Goal: Task Accomplishment & Management: Manage account settings

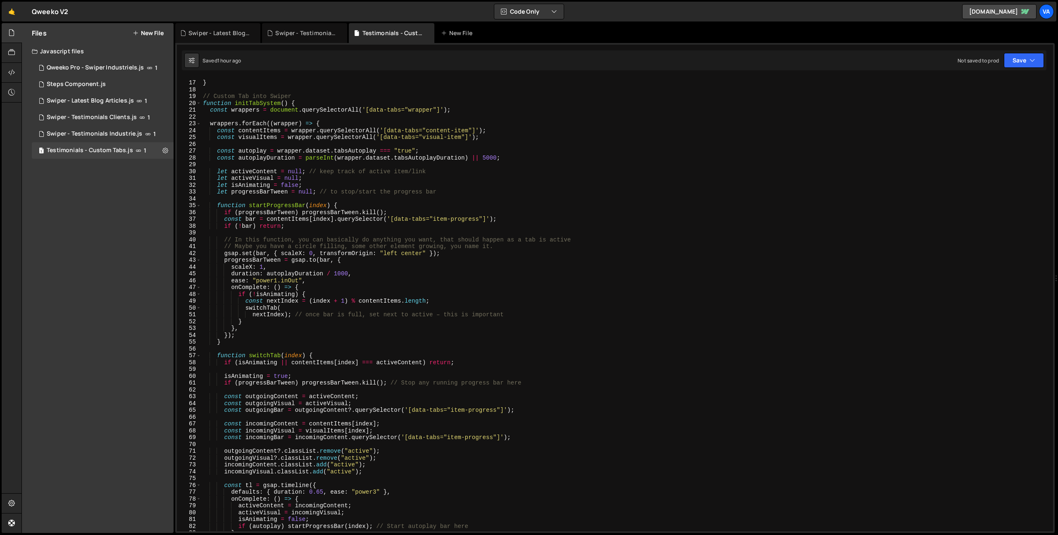
scroll to position [107, 0]
click at [165, 150] on icon at bounding box center [165, 150] width 6 height 8
type input "Testimonials - Custom Tabs"
radio input "true"
checkbox input "true"
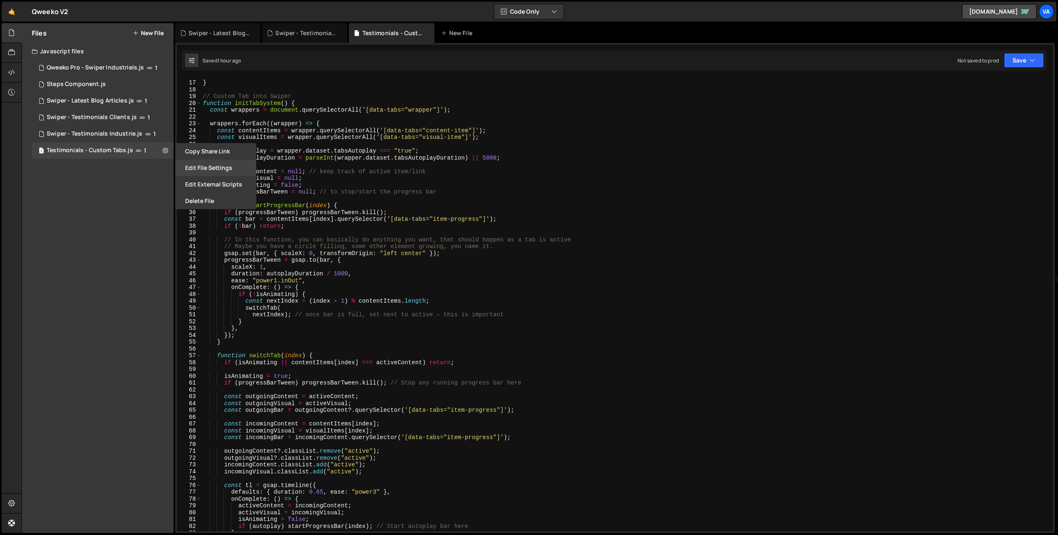
click at [193, 173] on button "Edit File Settings" at bounding box center [215, 168] width 81 height 17
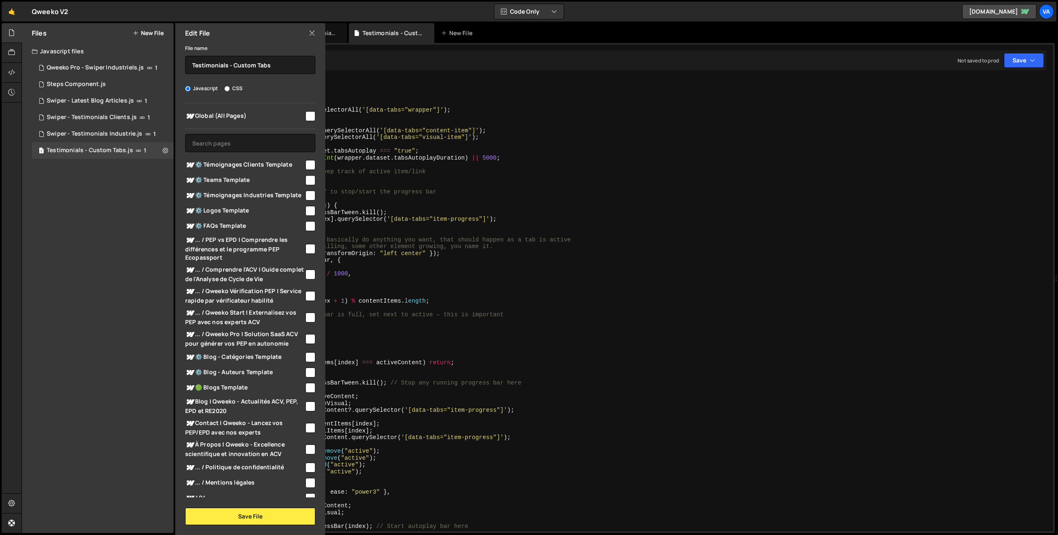
click at [305, 334] on input "checkbox" at bounding box center [310, 339] width 10 height 10
checkbox input "true"
click at [242, 515] on button "Save File" at bounding box center [250, 515] width 130 height 17
checkbox input "false"
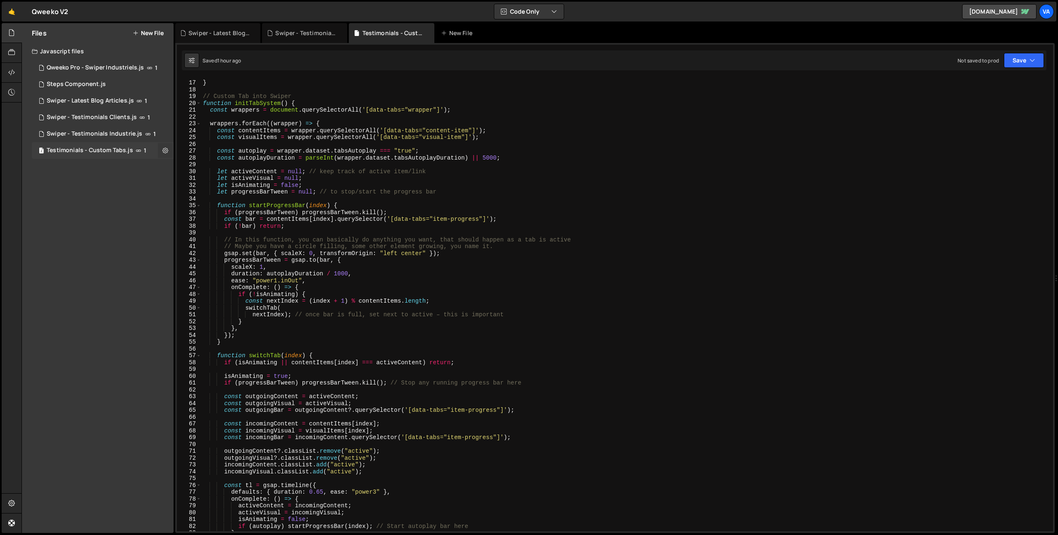
click at [165, 149] on icon at bounding box center [165, 150] width 6 height 8
type input "Testimonials - Custom Tabs"
radio input "true"
checkbox input "true"
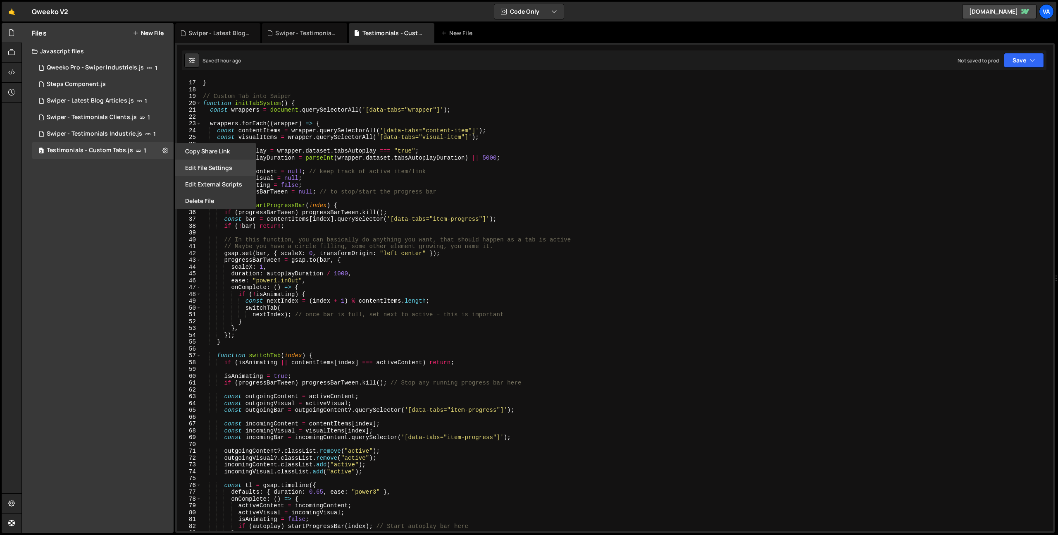
click at [203, 169] on button "Edit File Settings" at bounding box center [215, 168] width 81 height 17
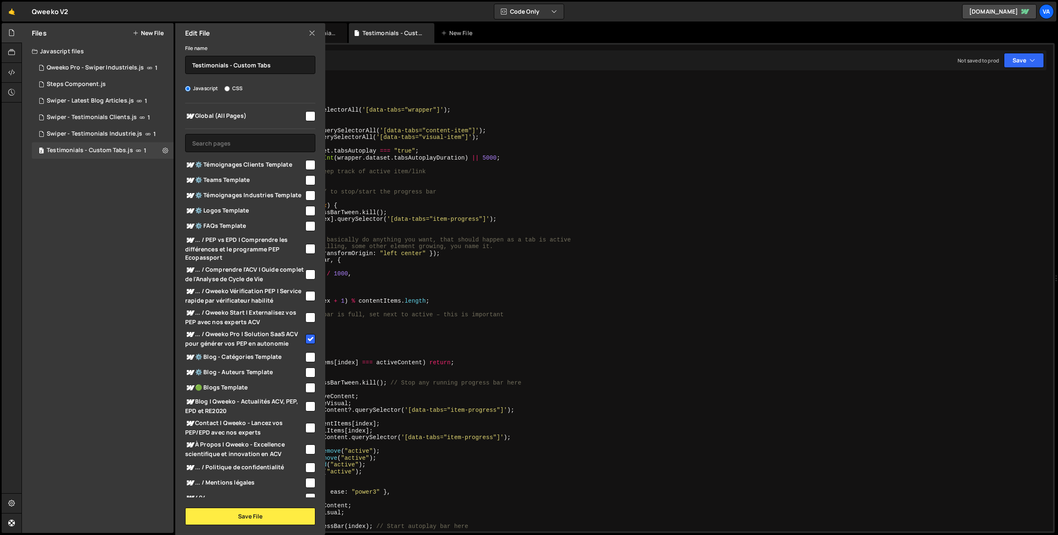
click at [305, 312] on input "checkbox" at bounding box center [310, 317] width 10 height 10
checkbox input "true"
click at [245, 513] on button "Save File" at bounding box center [250, 515] width 130 height 17
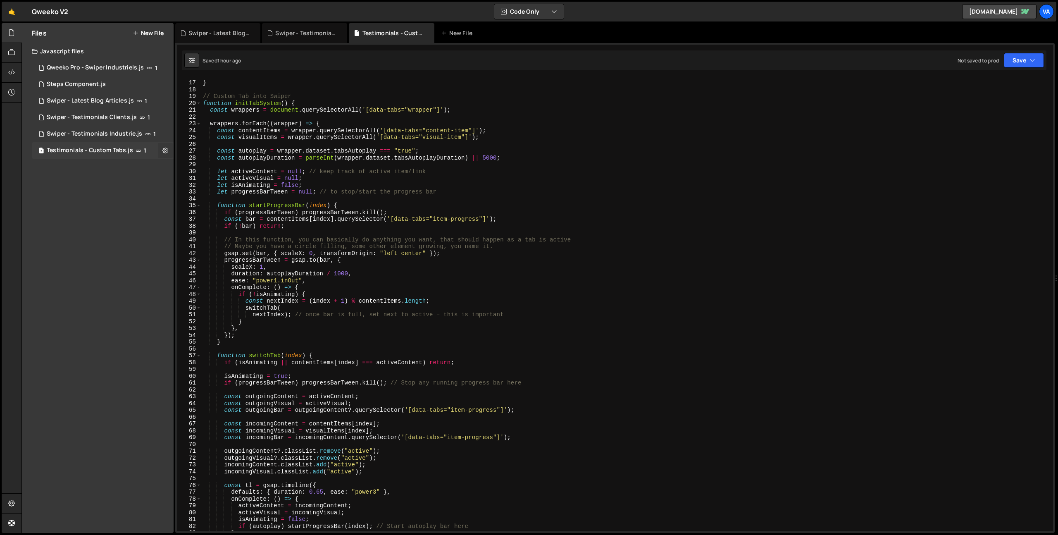
click at [165, 152] on icon at bounding box center [165, 150] width 6 height 8
click at [198, 165] on button "Edit File Settings" at bounding box center [215, 168] width 81 height 17
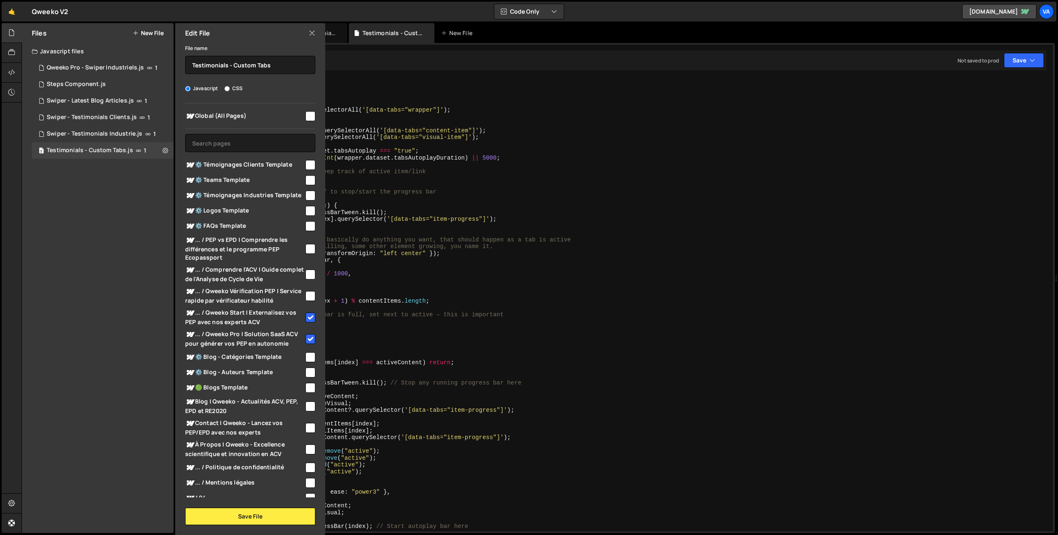
click at [305, 423] on input "checkbox" at bounding box center [310, 428] width 10 height 10
checkbox input "true"
click at [257, 522] on button "Save File" at bounding box center [250, 515] width 130 height 17
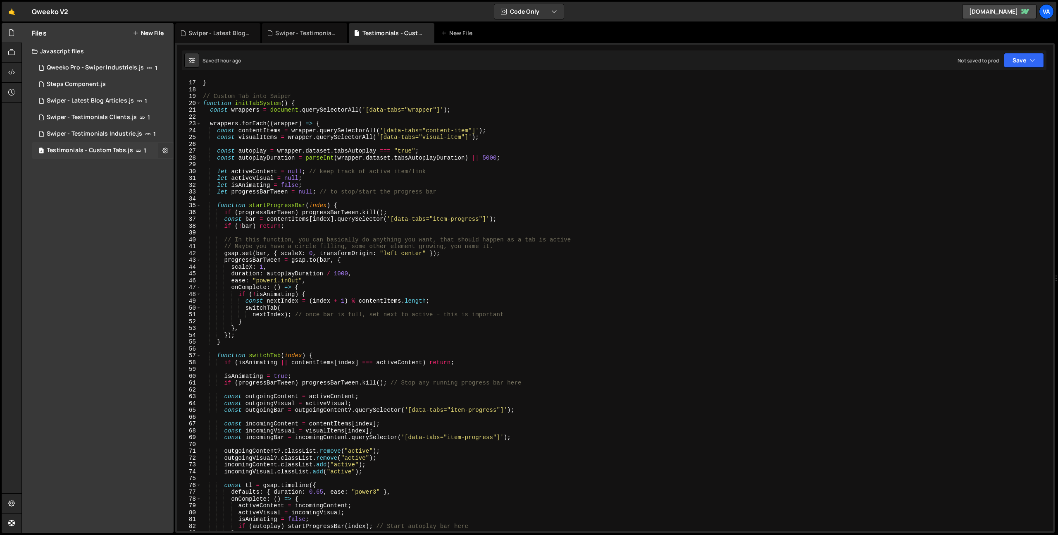
click at [165, 151] on icon at bounding box center [165, 150] width 6 height 8
type input "Testimonials - Custom Tabs"
radio input "true"
checkbox input "true"
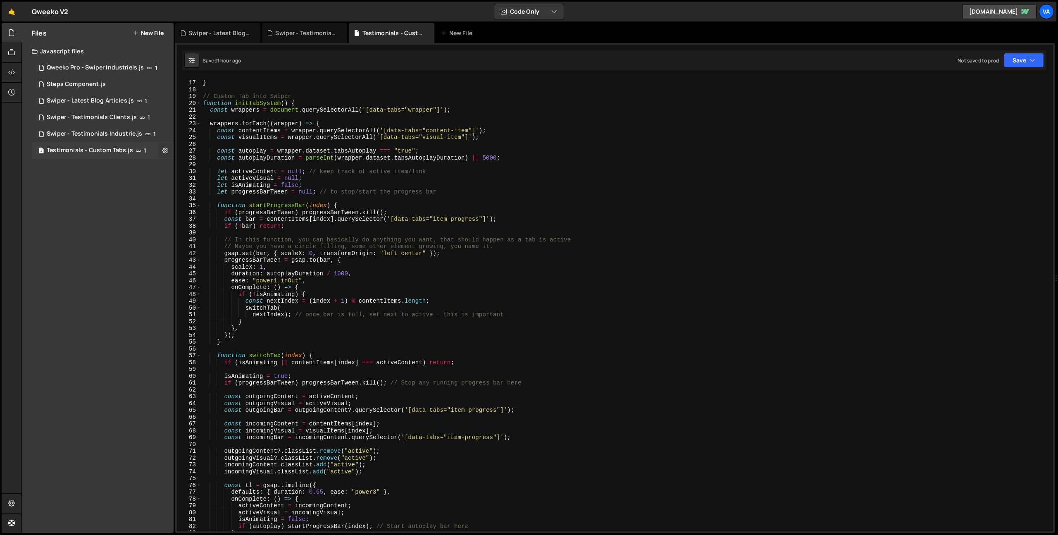
checkbox input "true"
click at [205, 169] on button "Edit File Settings" at bounding box center [215, 168] width 81 height 17
